Goal: Find specific page/section: Find specific page/section

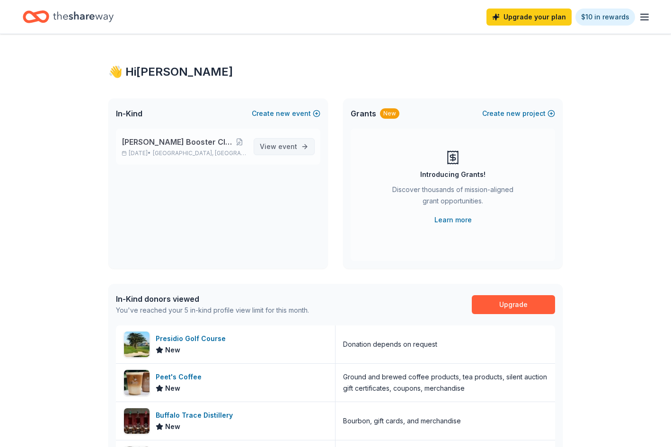
click at [290, 146] on span "event" at bounding box center [287, 146] width 19 height 8
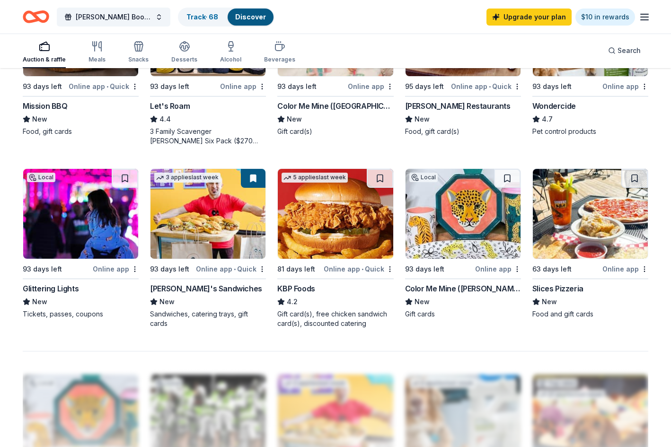
scroll to position [553, 0]
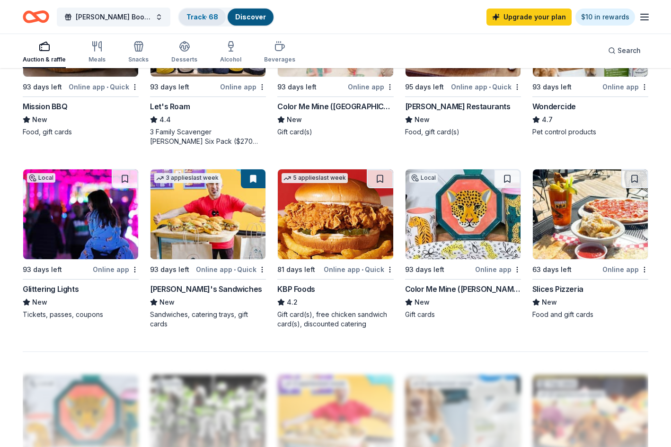
click at [209, 19] on link "Track · 68" at bounding box center [202, 17] width 32 height 8
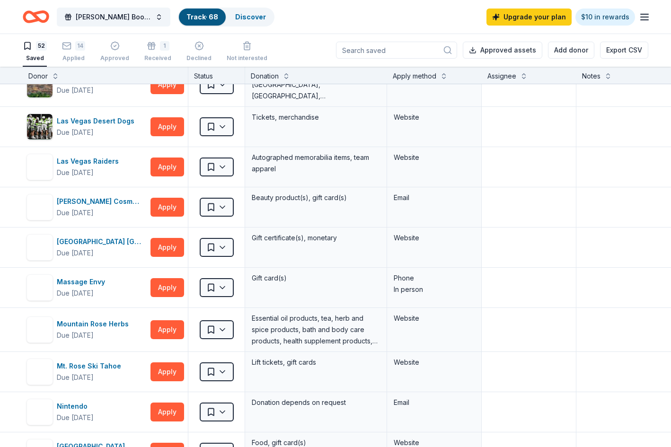
scroll to position [1041, 0]
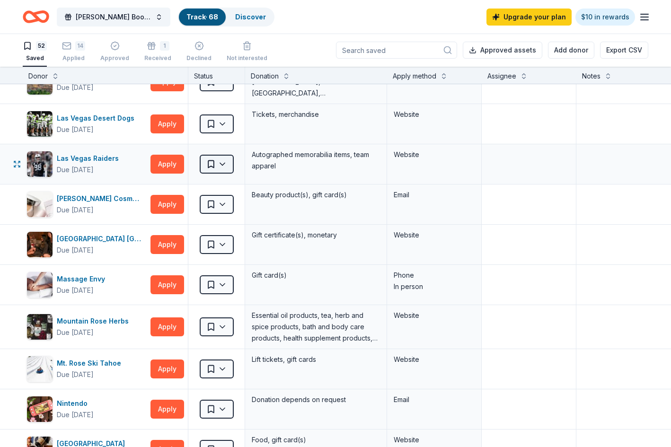
click at [221, 169] on html "[PERSON_NAME] Booster Club Fundraiser Track · 68 Discover Upgrade your plan $10…" at bounding box center [335, 223] width 671 height 447
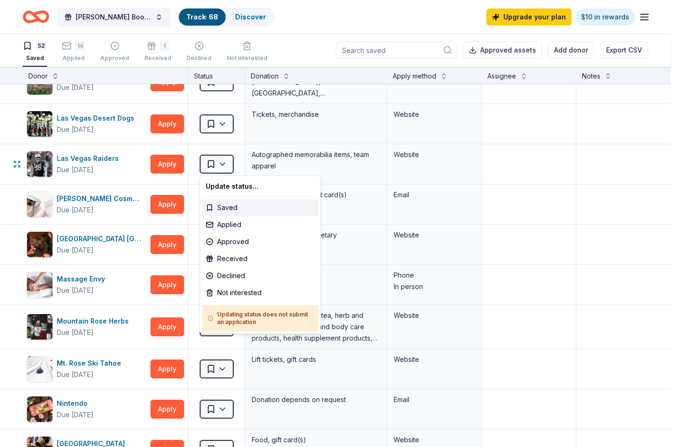
click at [184, 175] on html "[PERSON_NAME] Booster Club Fundraiser Track · 68 Discover Upgrade your plan $10…" at bounding box center [339, 223] width 678 height 447
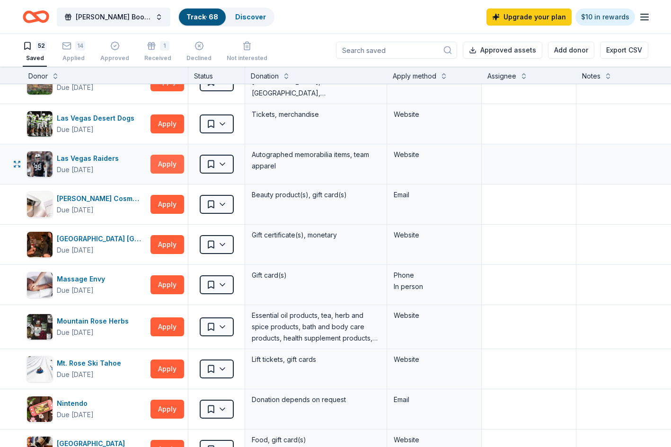
click at [171, 161] on button "Apply" at bounding box center [167, 164] width 34 height 19
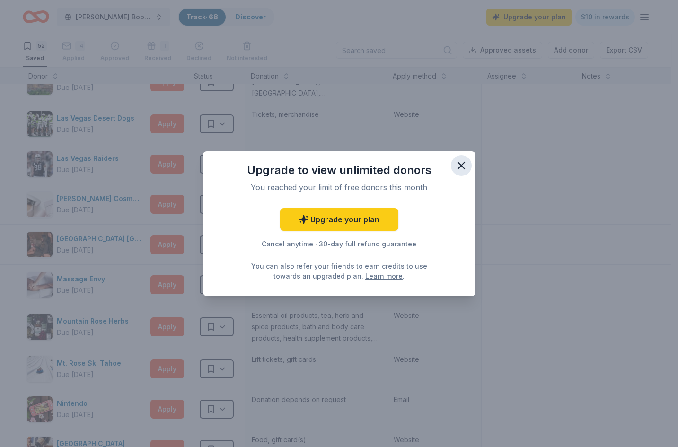
click at [459, 164] on icon "button" at bounding box center [461, 165] width 7 height 7
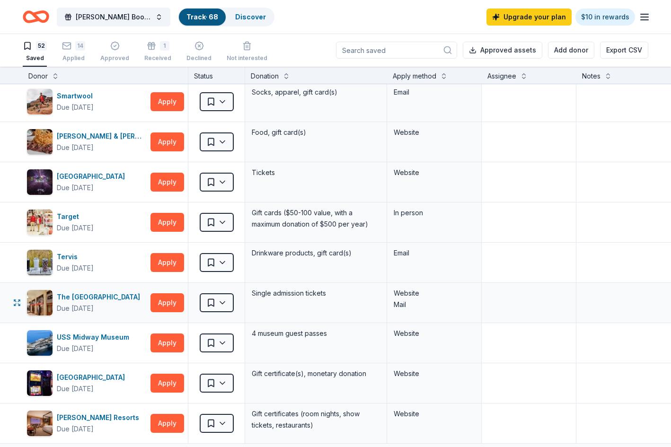
scroll to position [1933, 0]
